Goal: Task Accomplishment & Management: Manage account settings

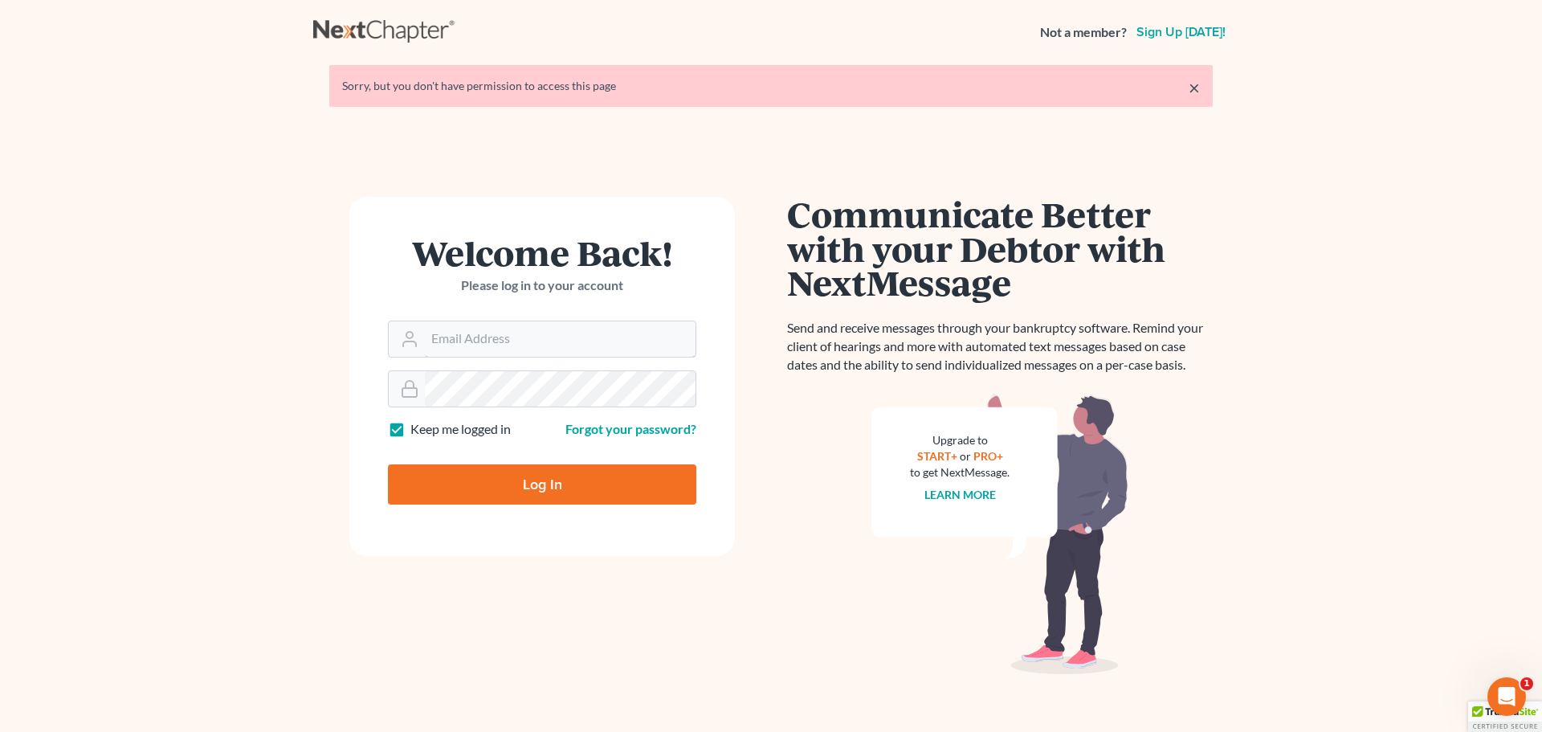
type input "kristina@erlservices.org"
click at [517, 475] on input "Log In" at bounding box center [542, 484] width 308 height 40
type input "Thinking..."
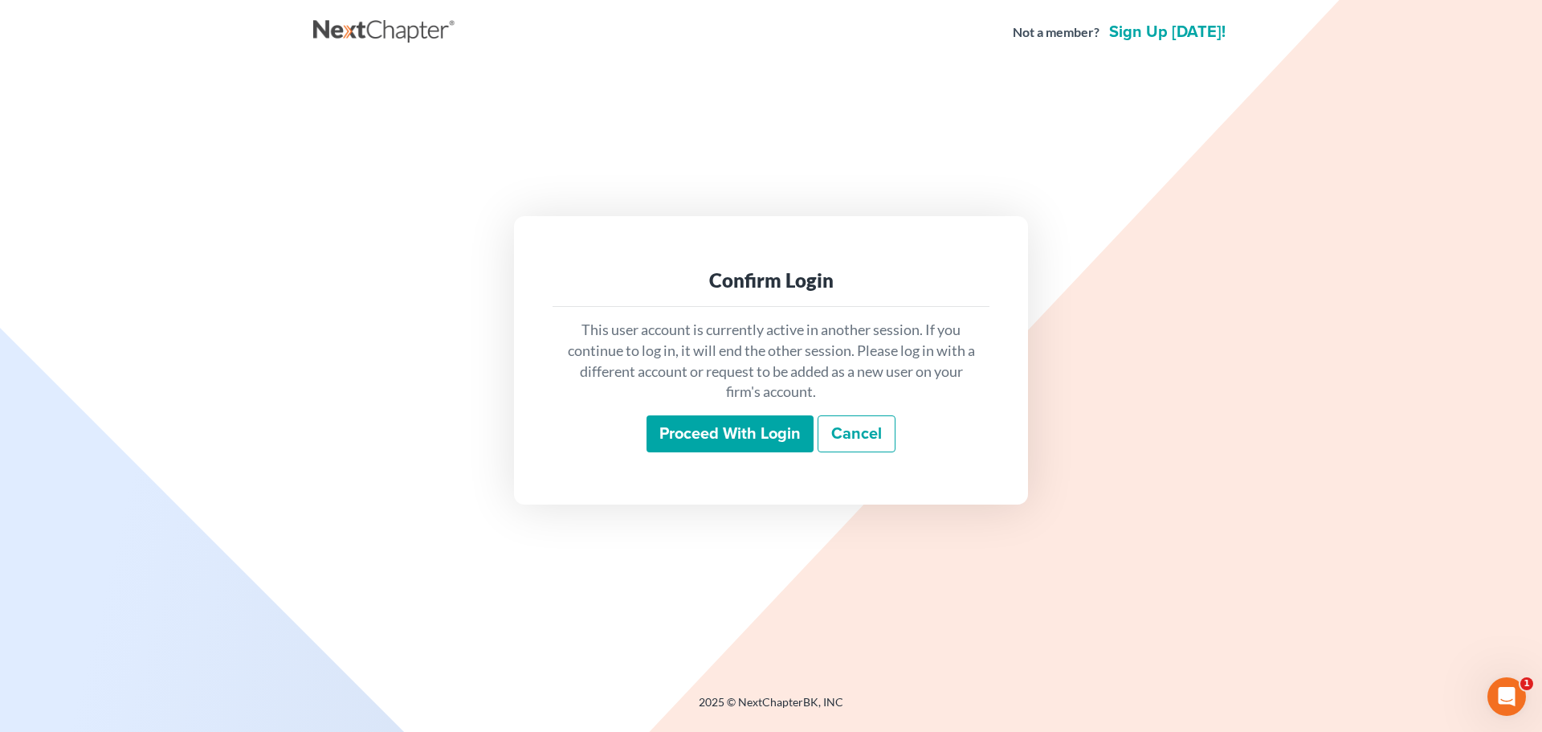
click at [674, 439] on input "Proceed with login" at bounding box center [730, 433] width 167 height 37
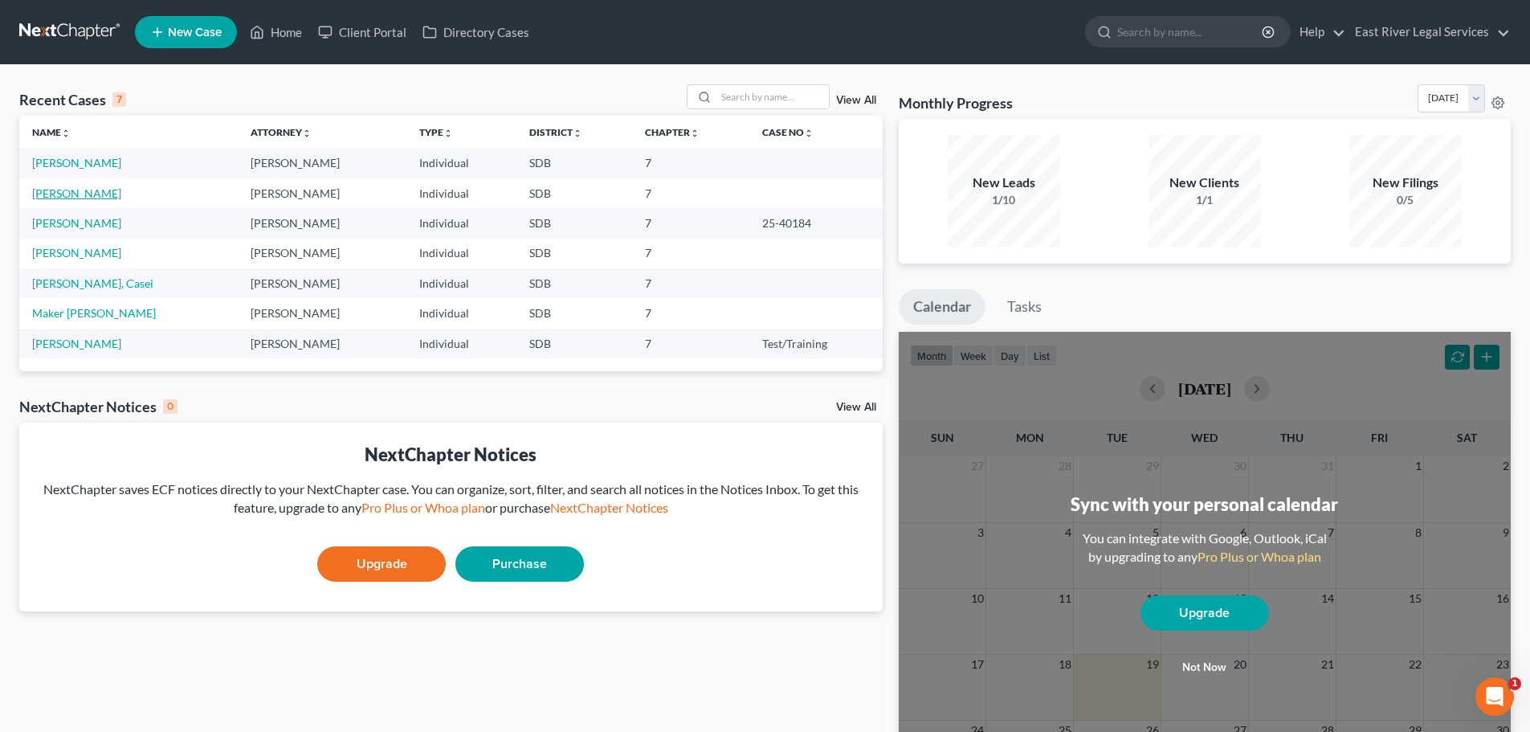
click at [55, 194] on link "[PERSON_NAME]" at bounding box center [76, 193] width 89 height 14
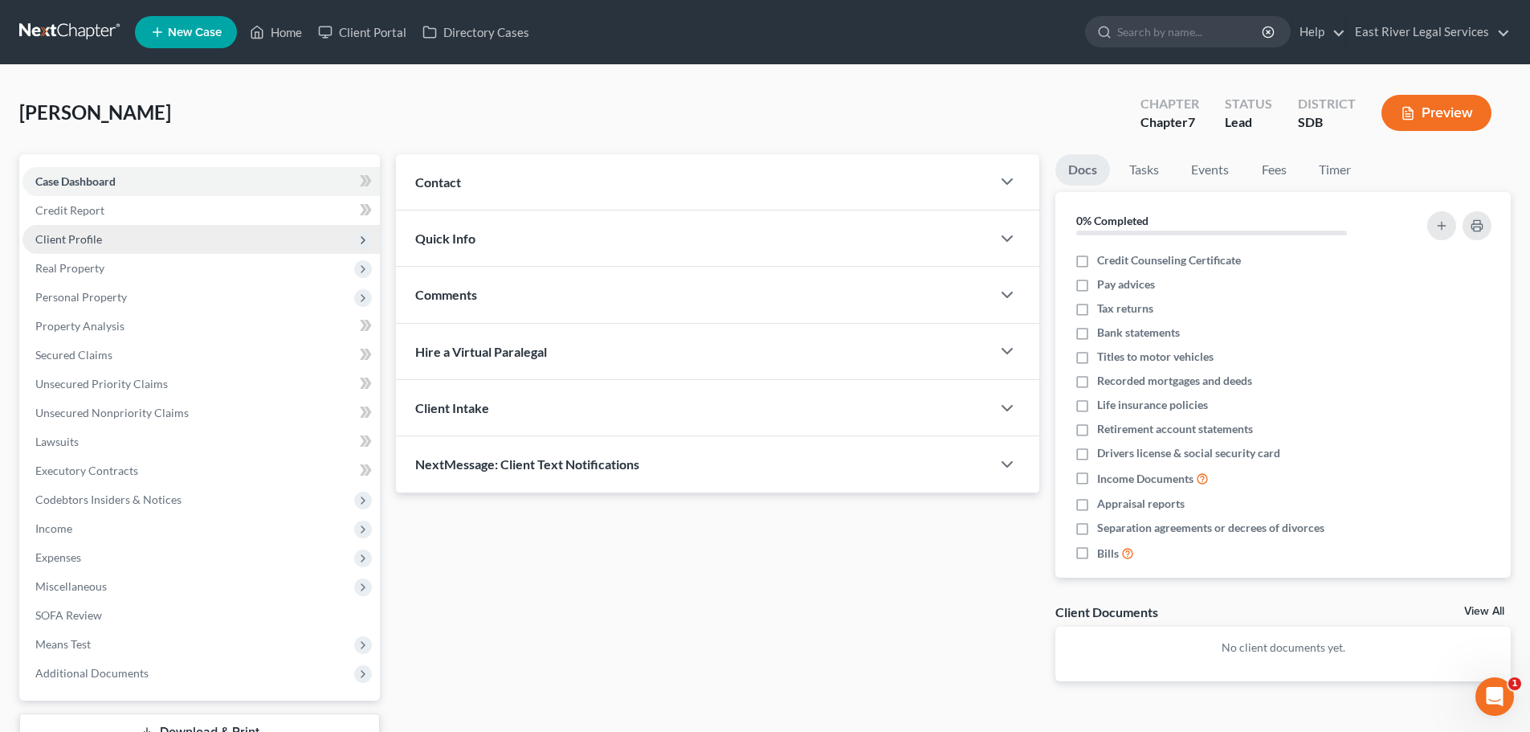
click at [54, 239] on span "Client Profile" at bounding box center [68, 239] width 67 height 14
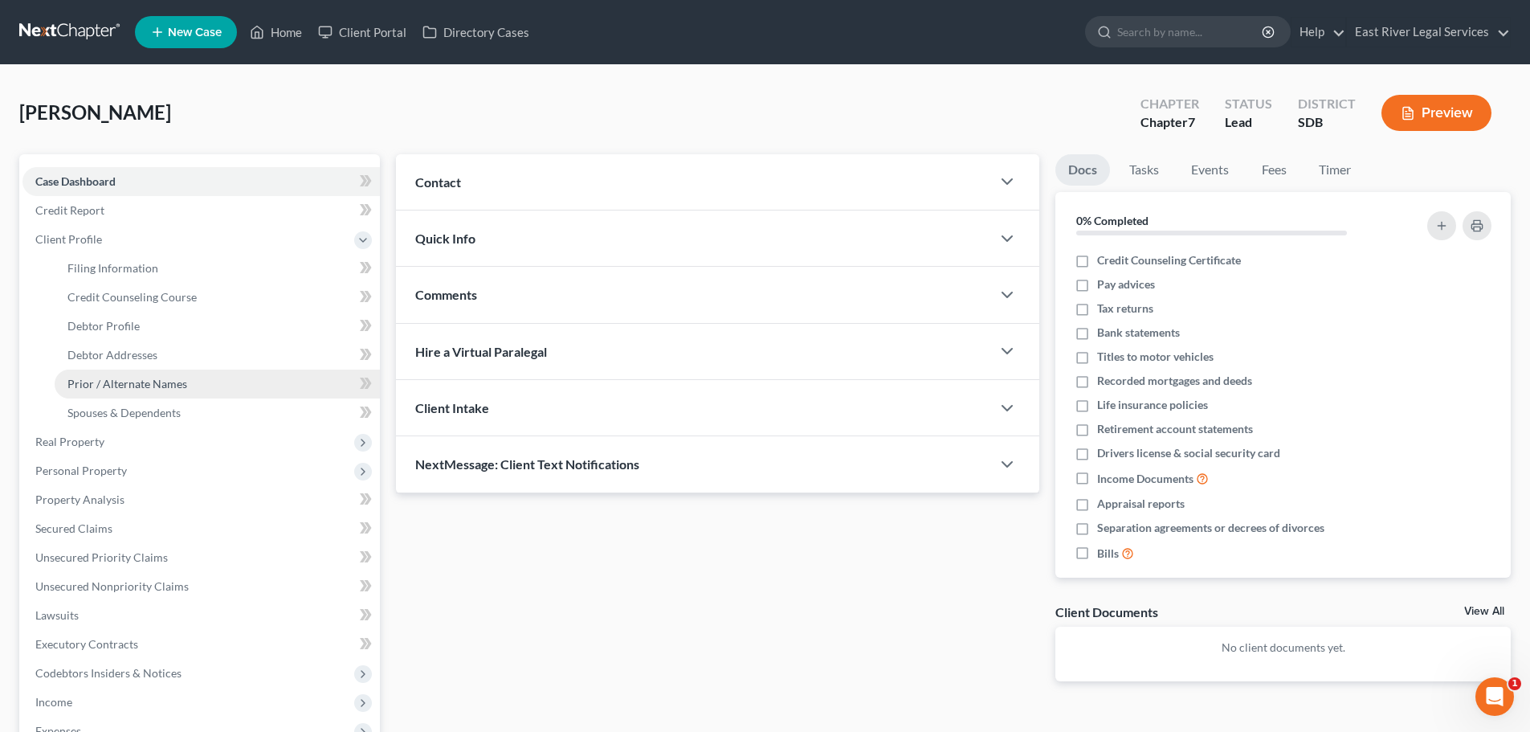
click at [124, 386] on span "Prior / Alternate Names" at bounding box center [127, 384] width 120 height 14
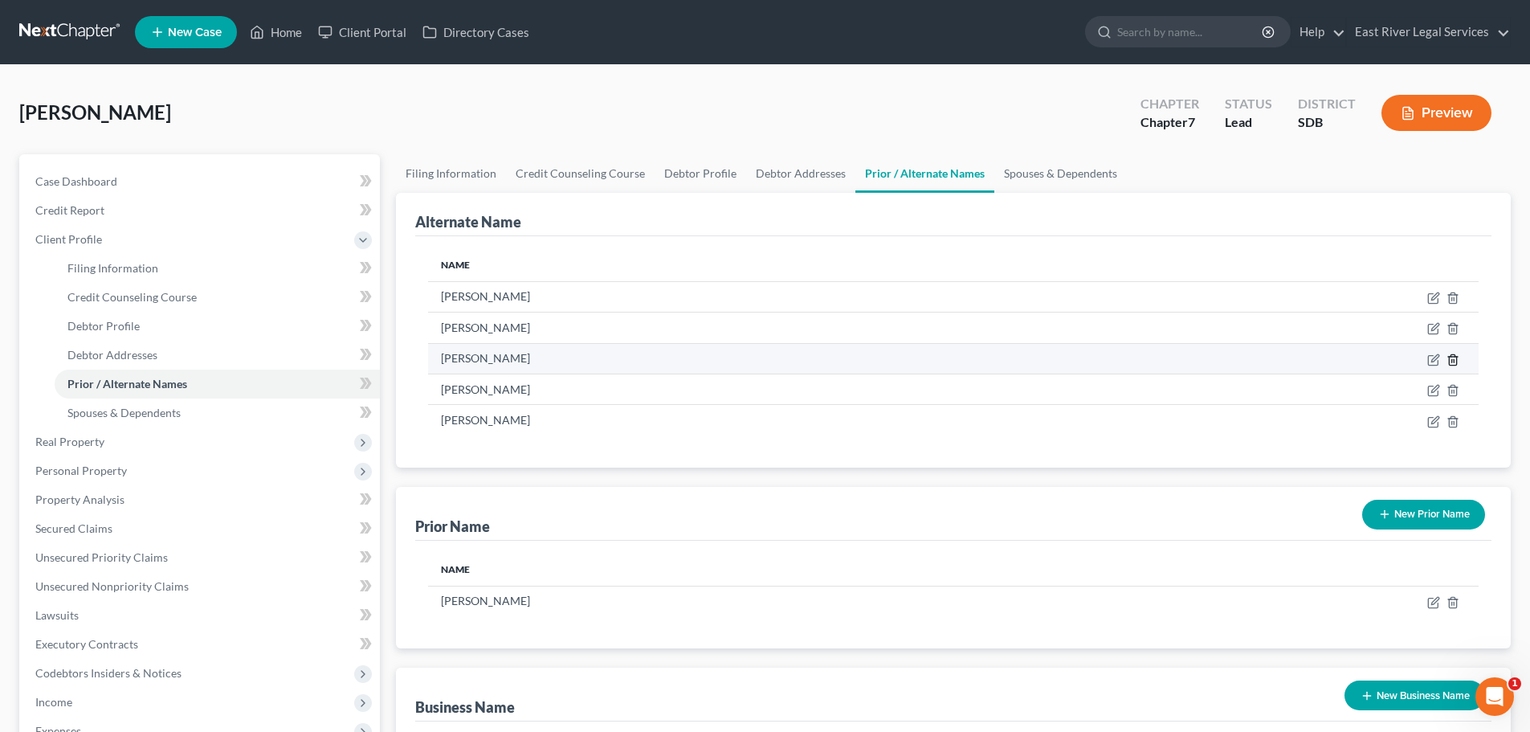
click at [1453, 362] on icon at bounding box center [1453, 359] width 13 height 13
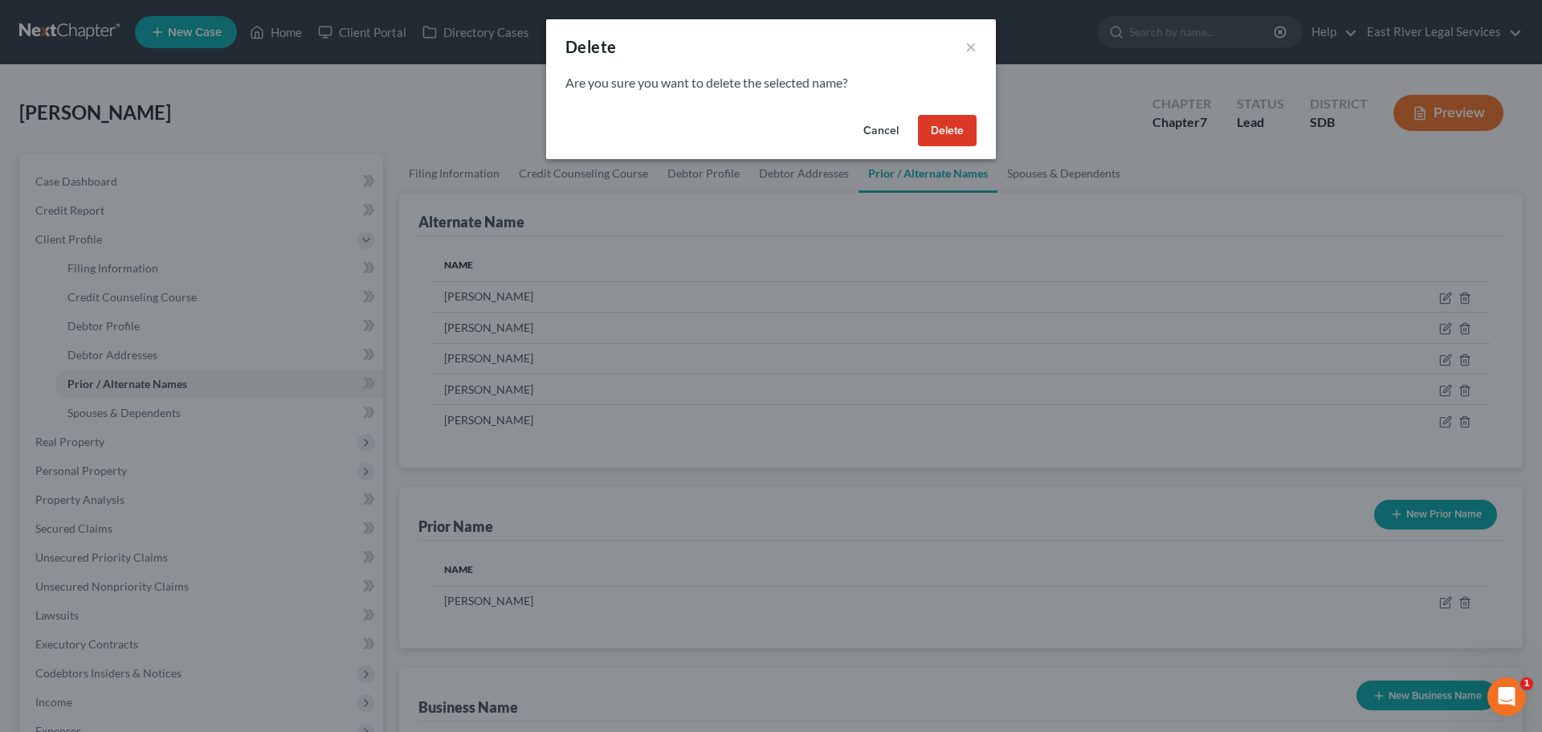
click at [883, 131] on button "Cancel" at bounding box center [881, 131] width 61 height 32
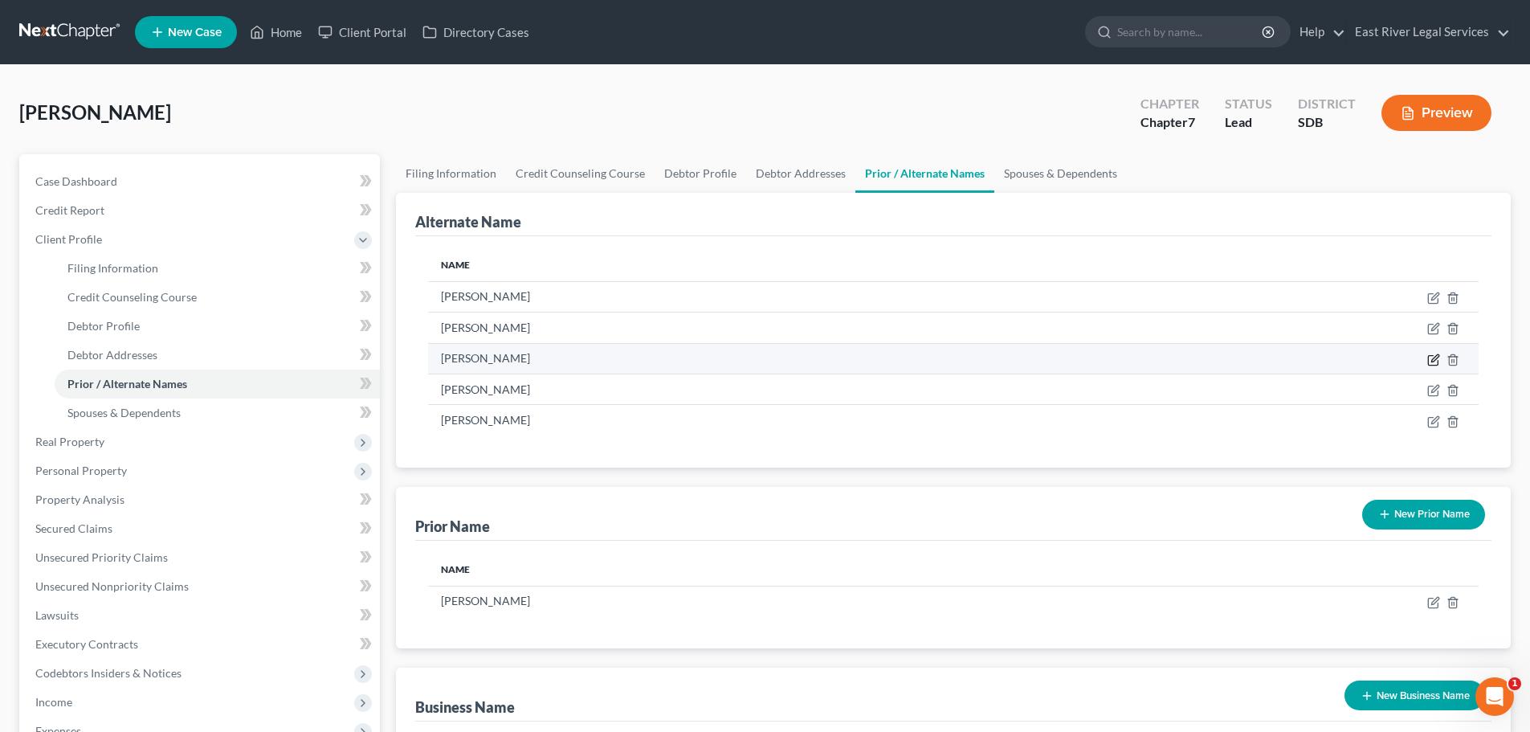
click at [1432, 358] on icon at bounding box center [1434, 359] width 13 height 13
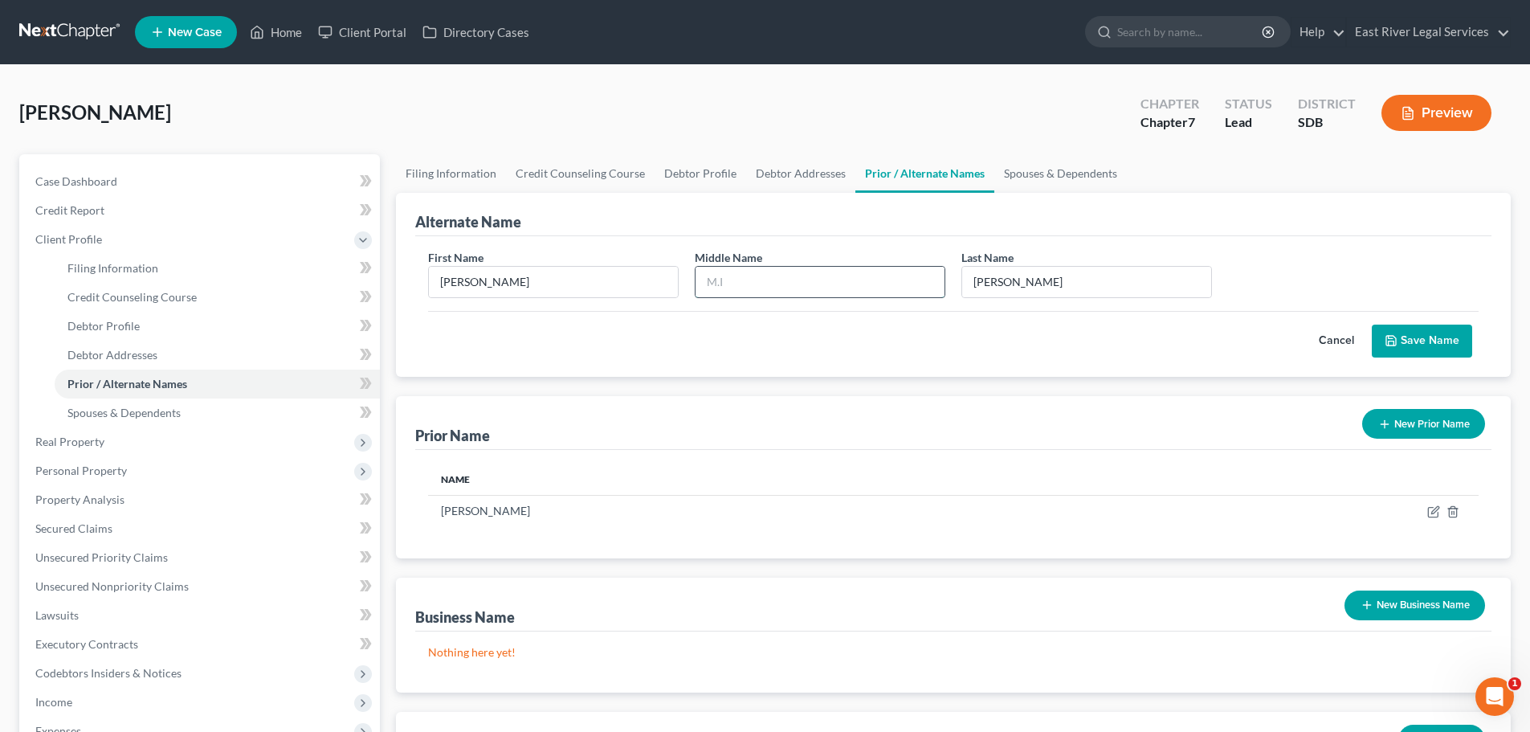
click at [754, 276] on input "text" at bounding box center [820, 282] width 249 height 31
drag, startPoint x: 1023, startPoint y: 280, endPoint x: 514, endPoint y: 277, distance: 508.5
click at [516, 279] on div "First Name [PERSON_NAME] Middle Name Last Name * [PERSON_NAME]" at bounding box center [953, 280] width 1067 height 62
type input "[PERSON_NAME]"
click at [1432, 340] on button "Save Name" at bounding box center [1422, 342] width 100 height 34
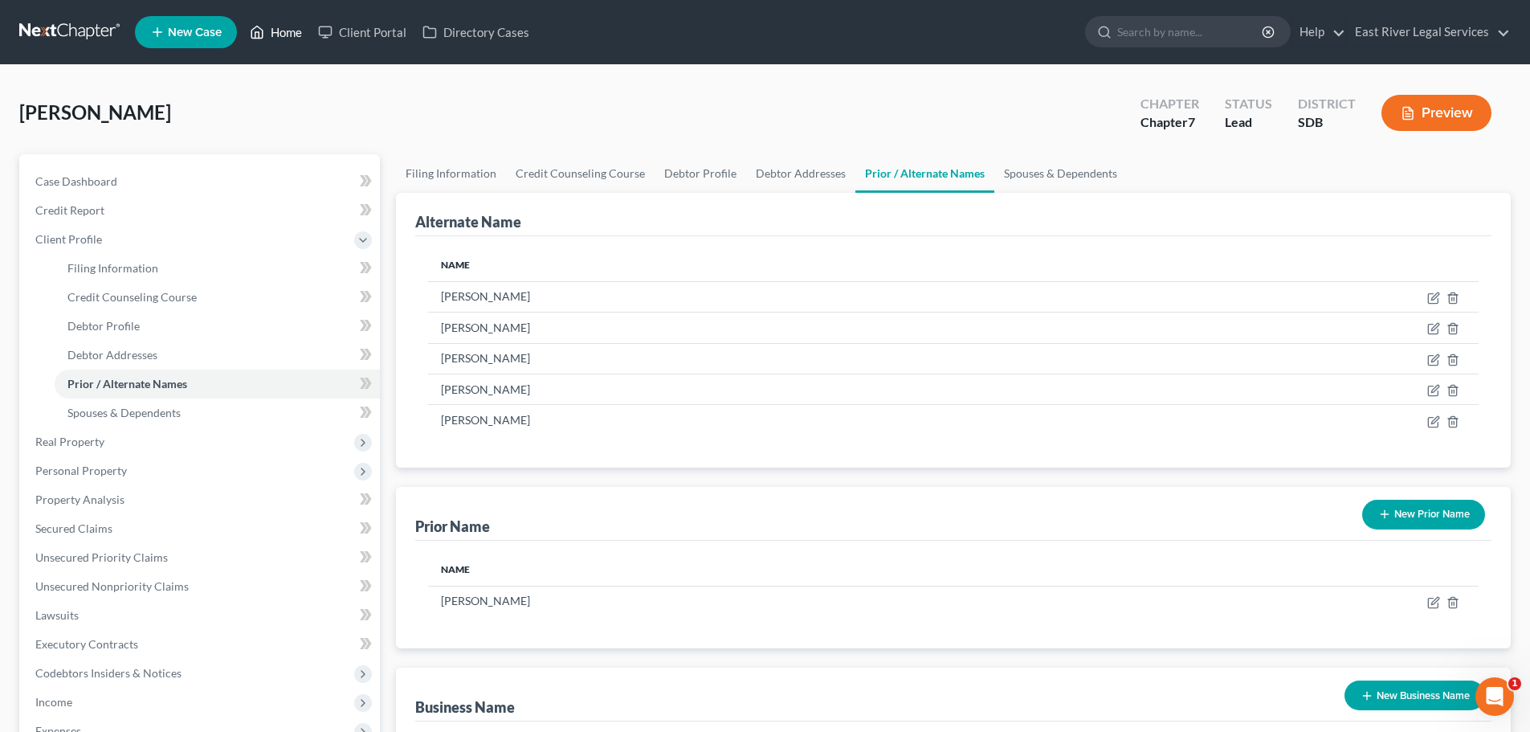
click at [286, 18] on link "Home" at bounding box center [276, 32] width 68 height 29
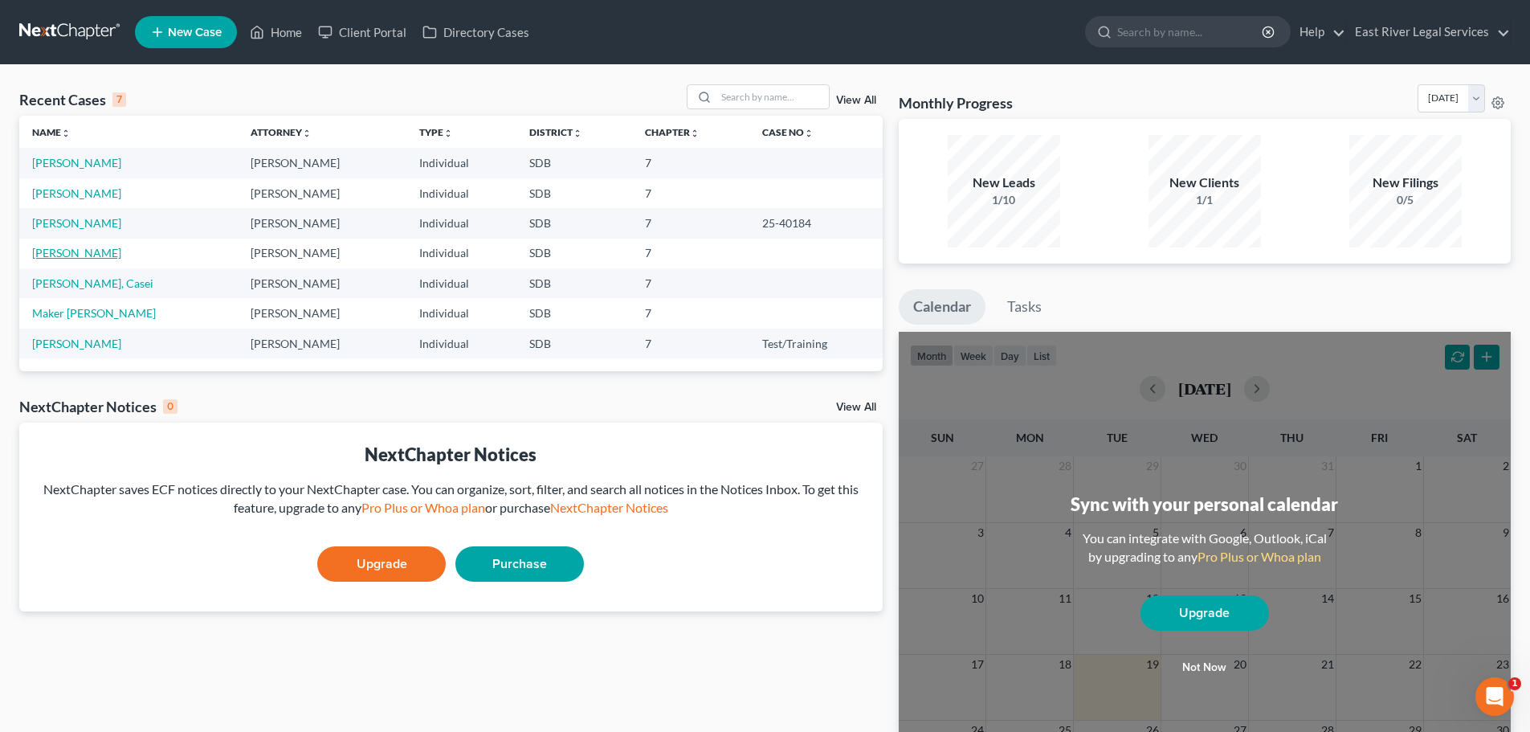
click at [81, 257] on link "[PERSON_NAME]" at bounding box center [76, 253] width 89 height 14
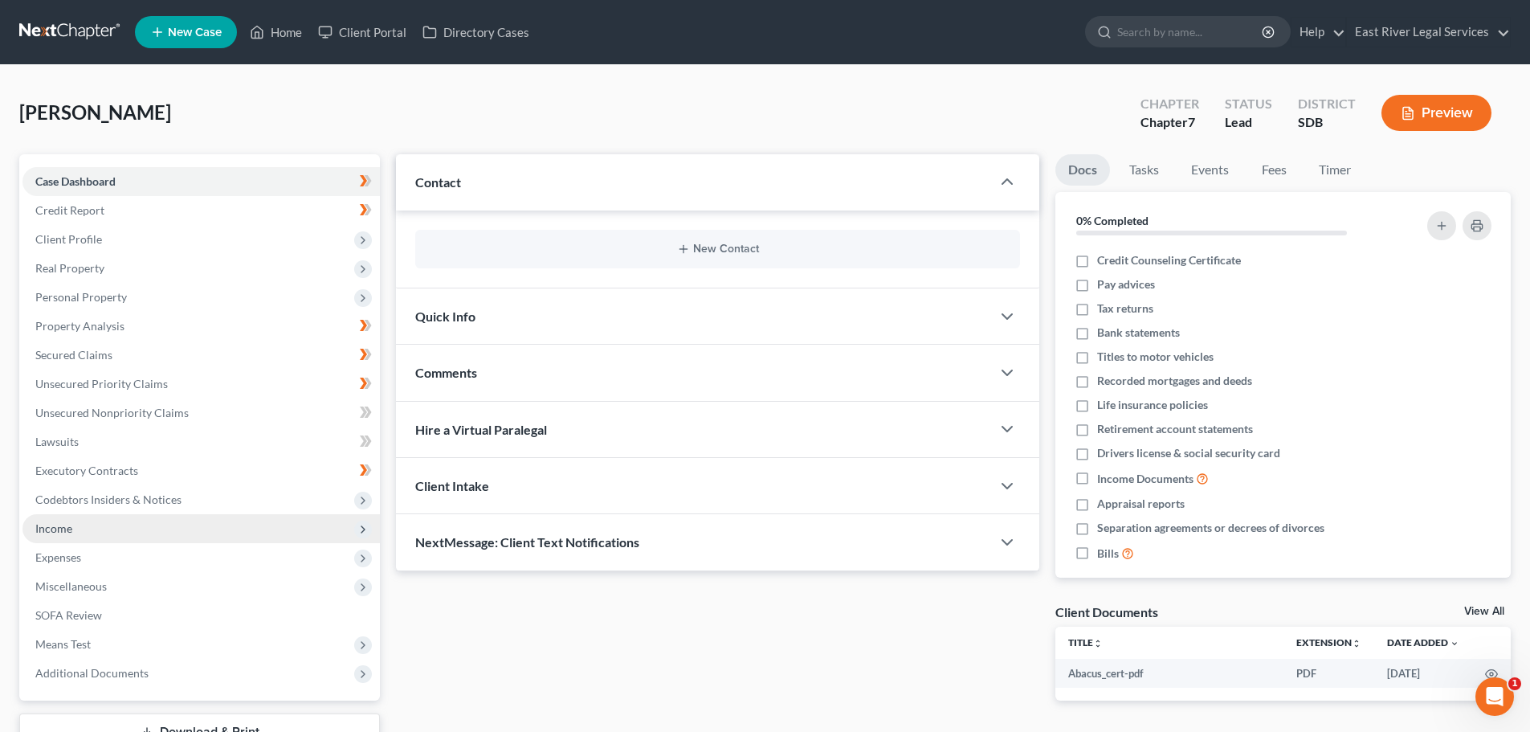
click at [66, 534] on span "Income" at bounding box center [53, 528] width 37 height 14
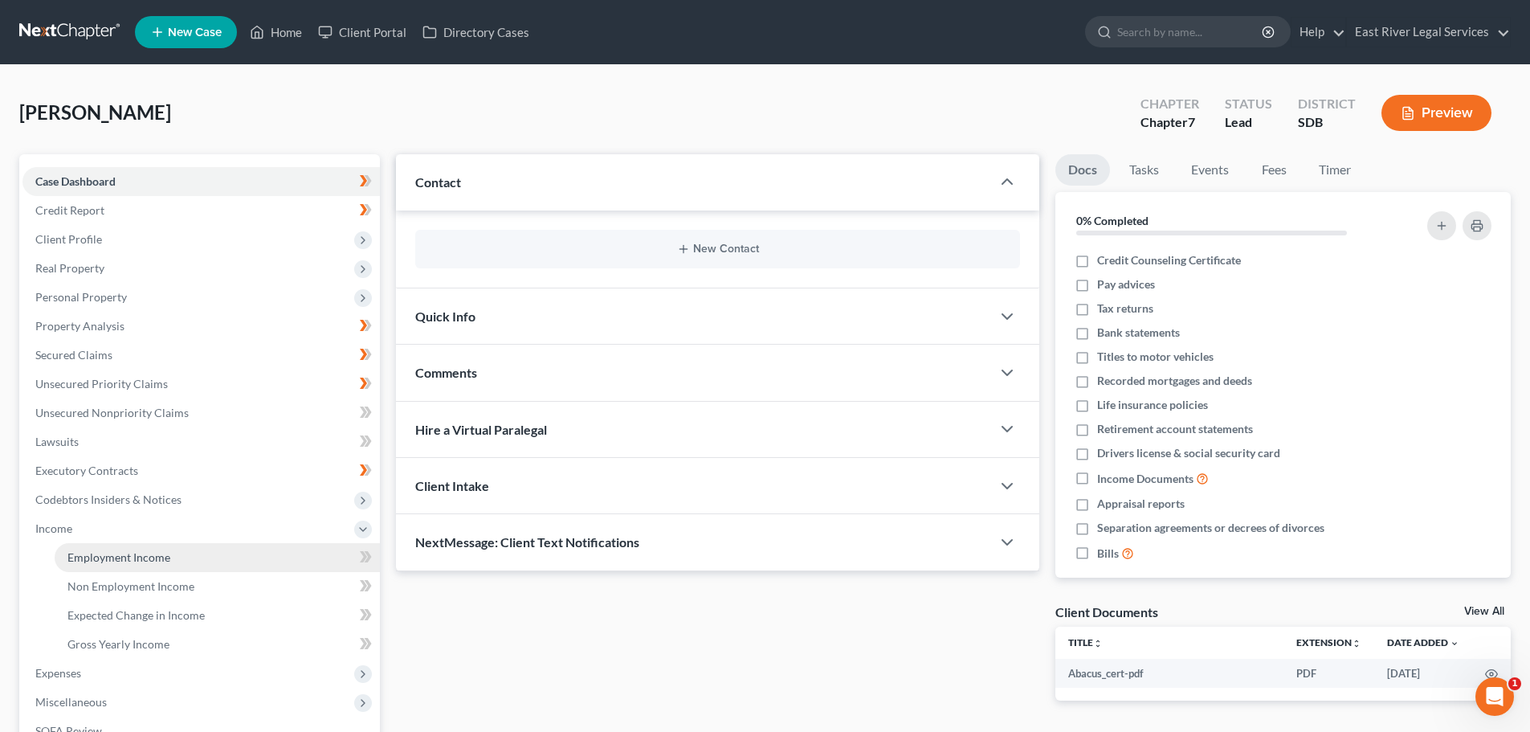
click at [162, 555] on span "Employment Income" at bounding box center [118, 557] width 103 height 14
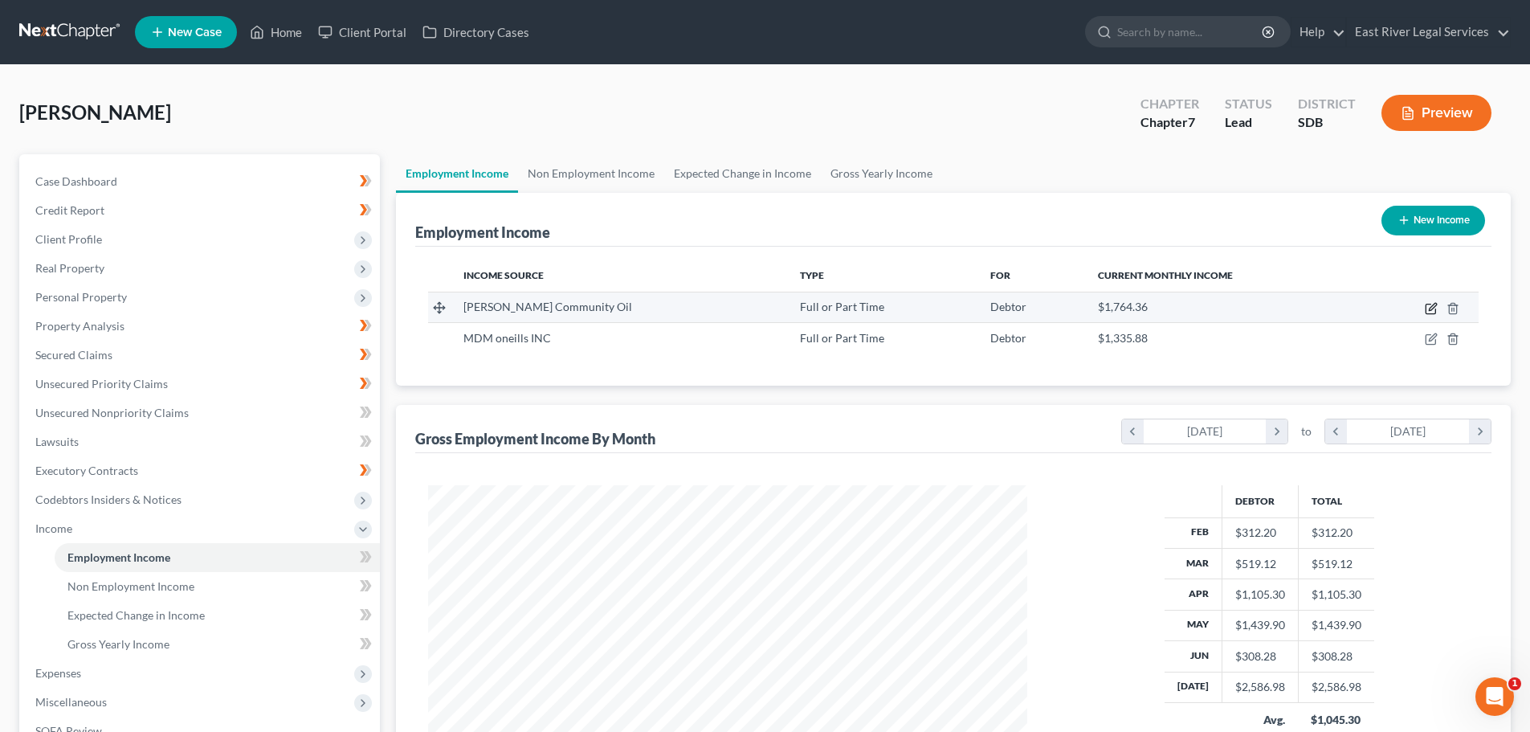
click at [1429, 309] on icon "button" at bounding box center [1431, 308] width 13 height 13
select select "0"
select select "43"
select select "2"
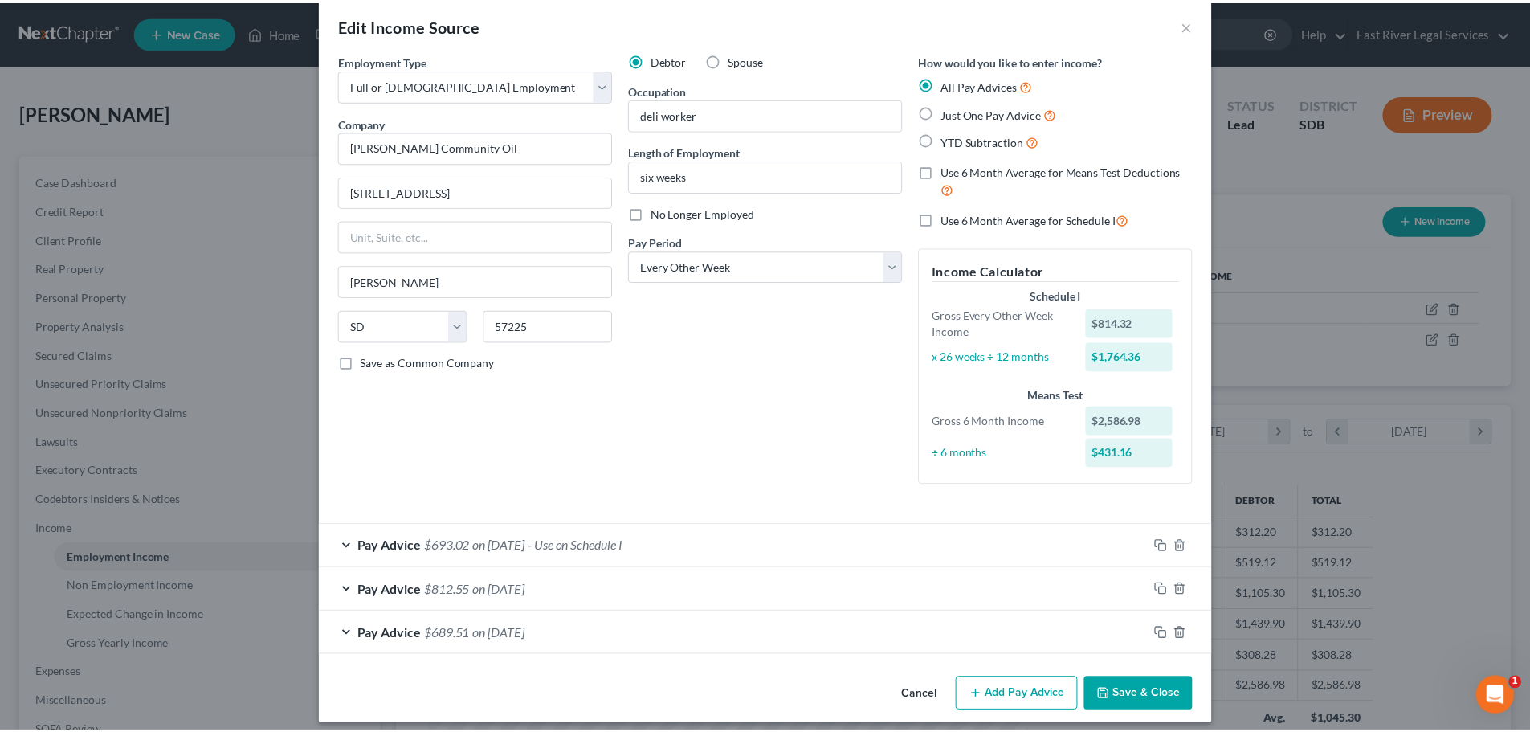
scroll to position [34, 0]
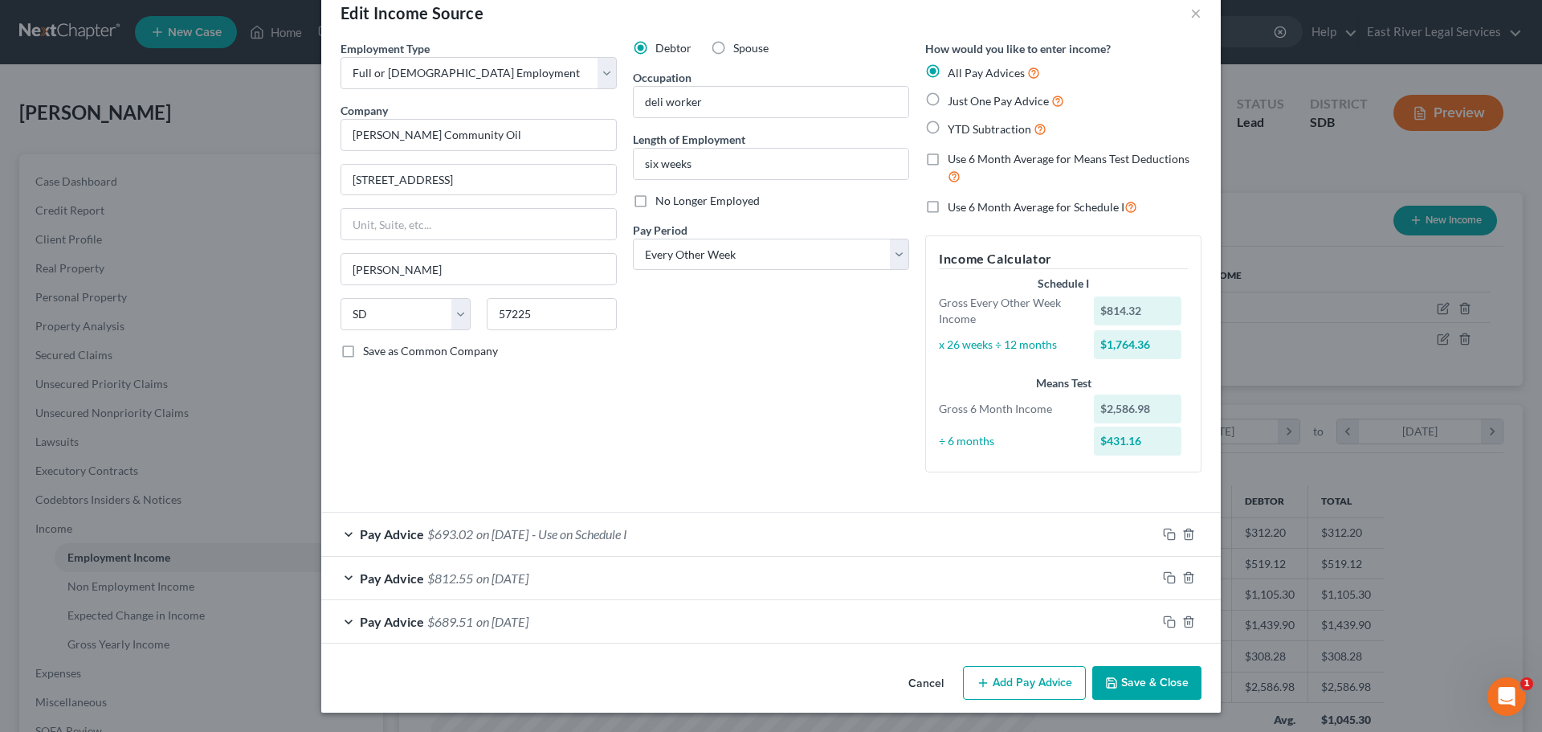
click at [917, 684] on button "Cancel" at bounding box center [926, 684] width 61 height 32
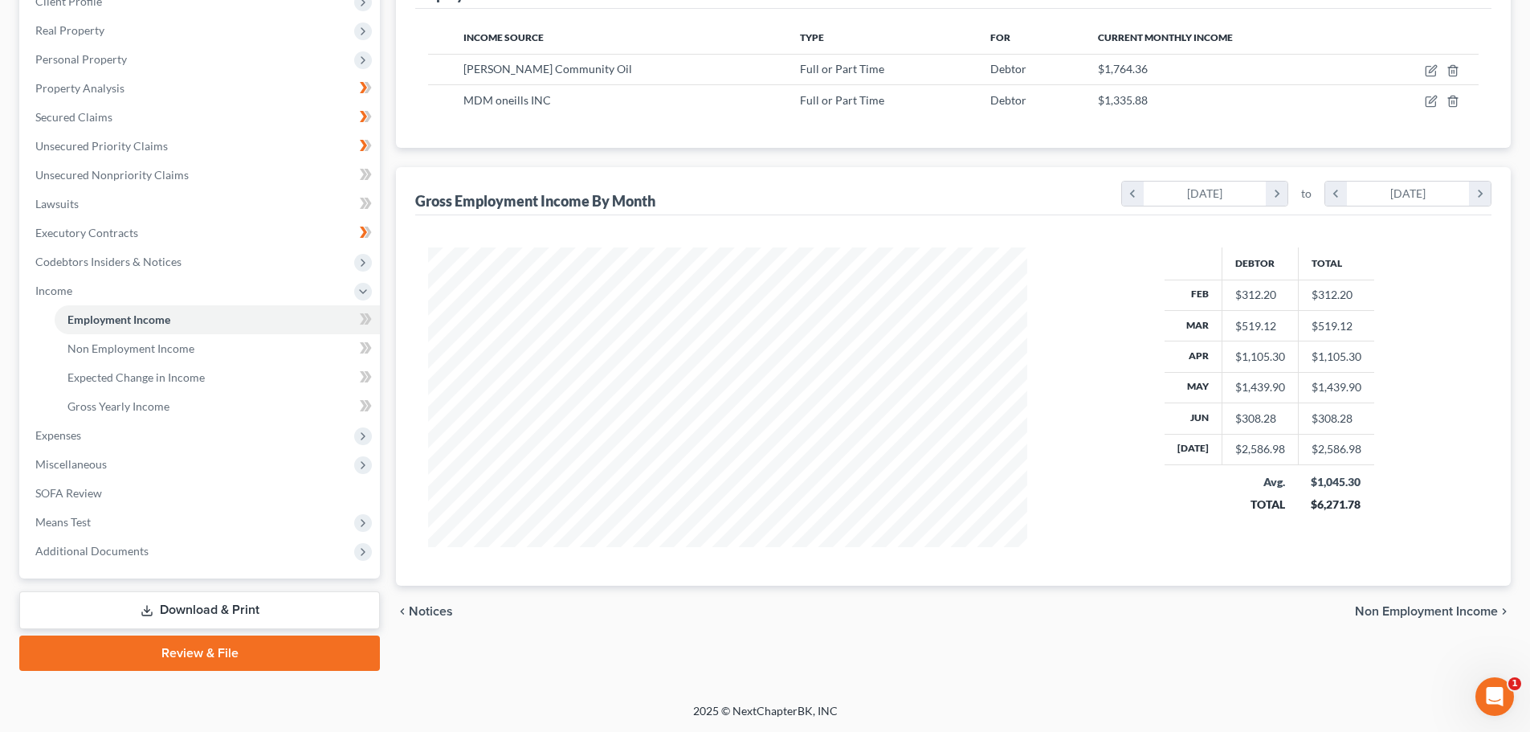
scroll to position [0, 0]
